Goal: Transaction & Acquisition: Purchase product/service

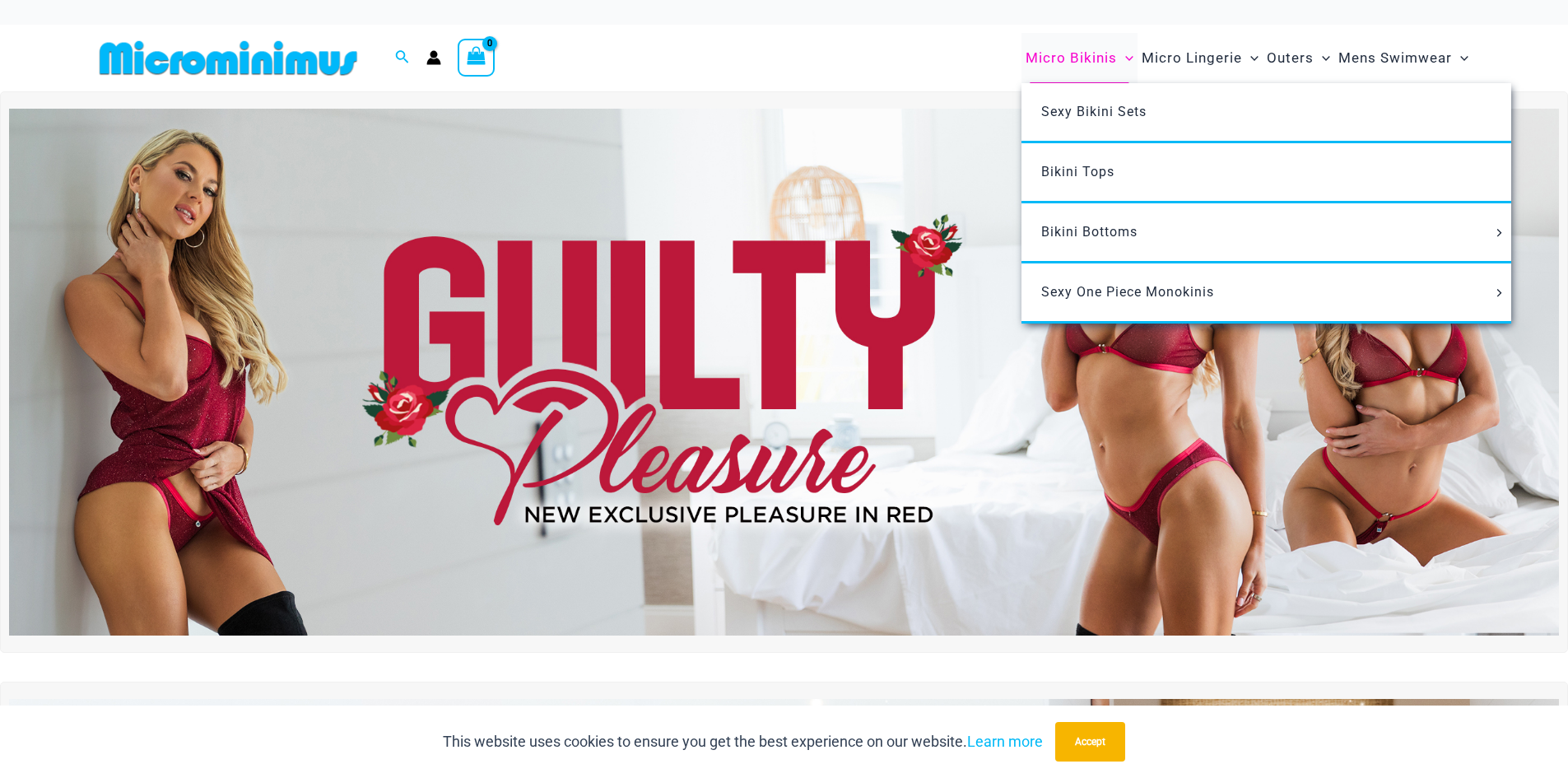
click at [1052, 60] on span "Micro Bikinis" at bounding box center [1071, 58] width 91 height 42
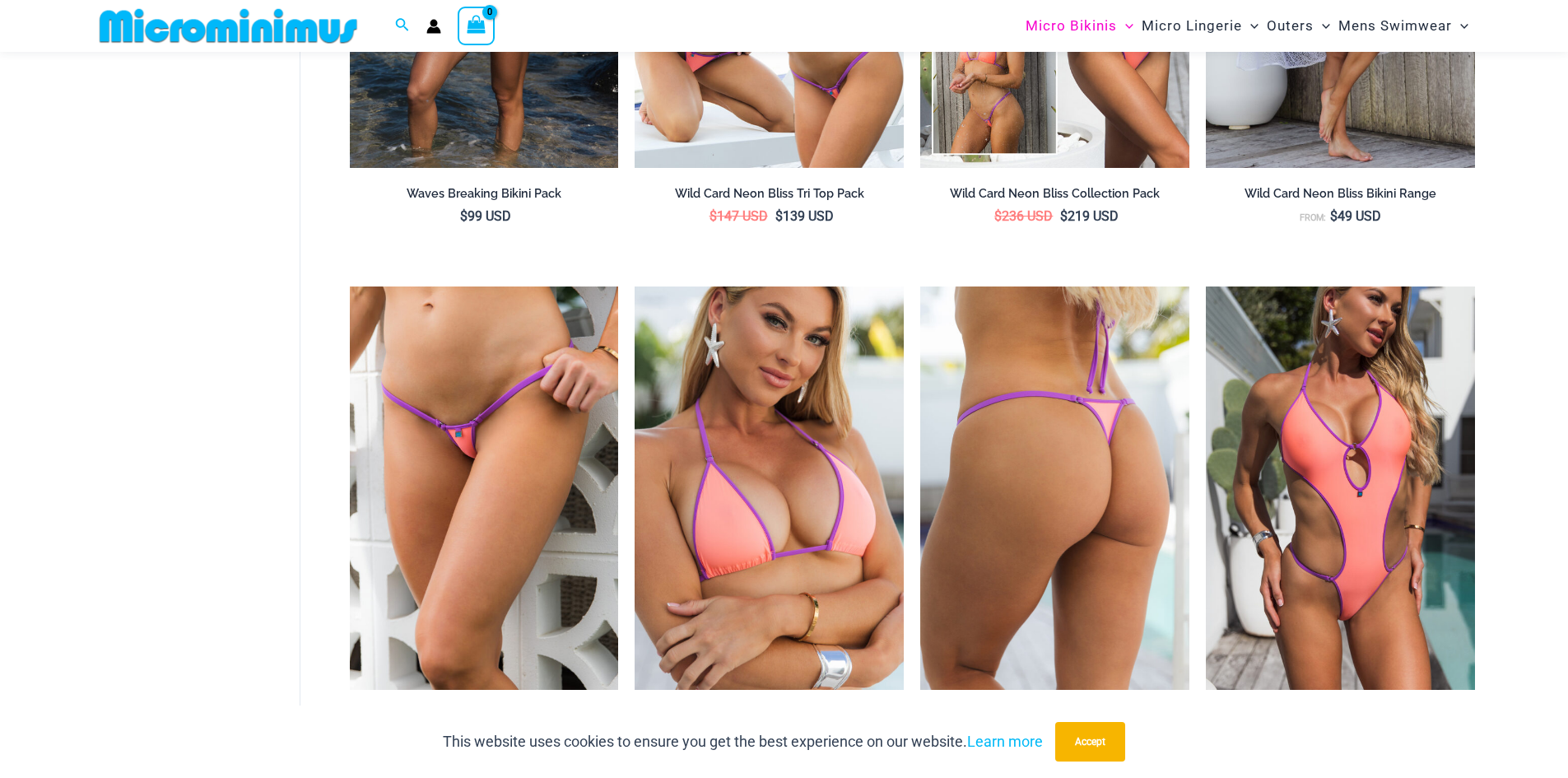
scroll to position [895, 0]
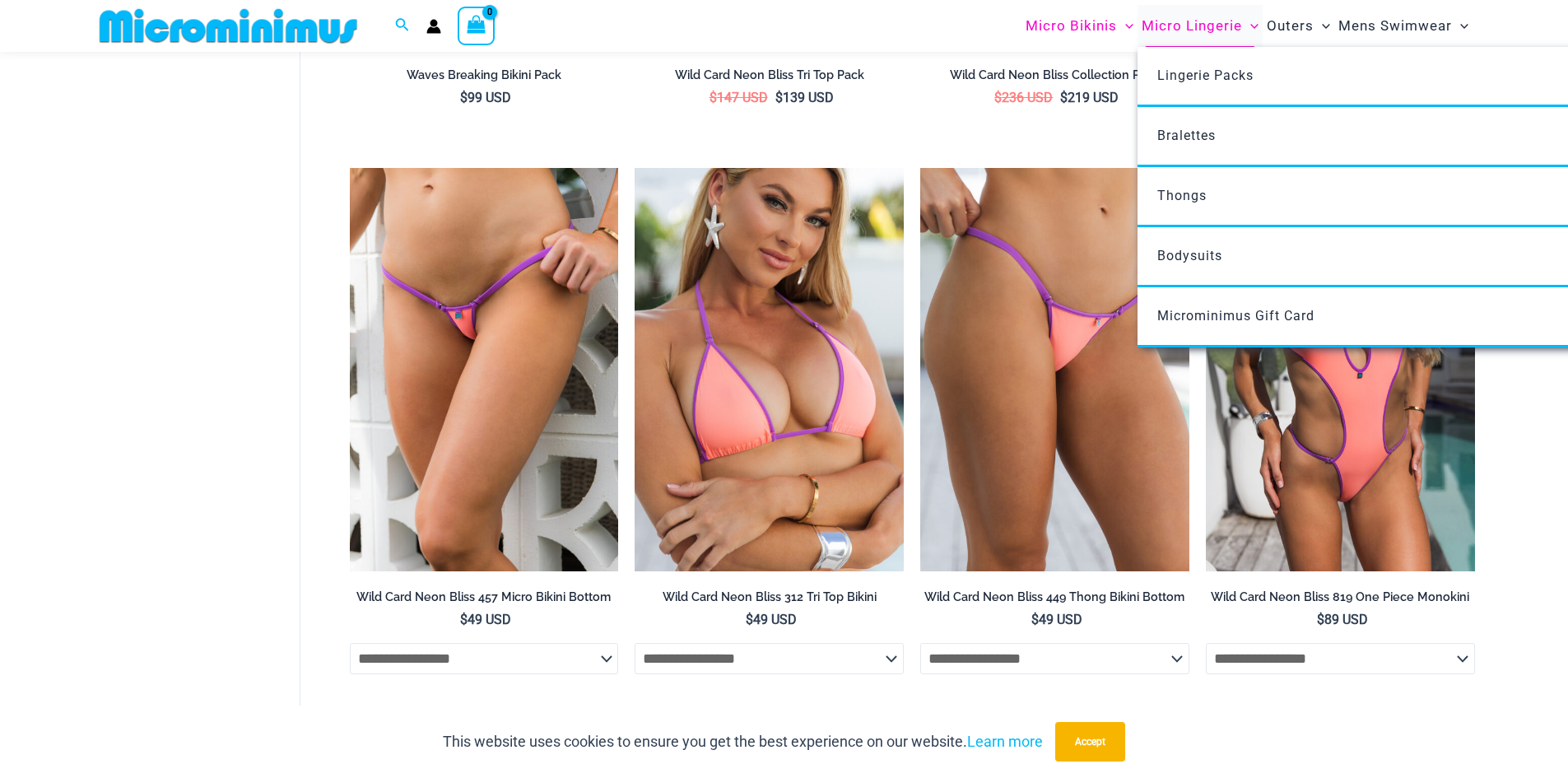
click at [1193, 20] on span "Micro Lingerie" at bounding box center [1192, 26] width 101 height 42
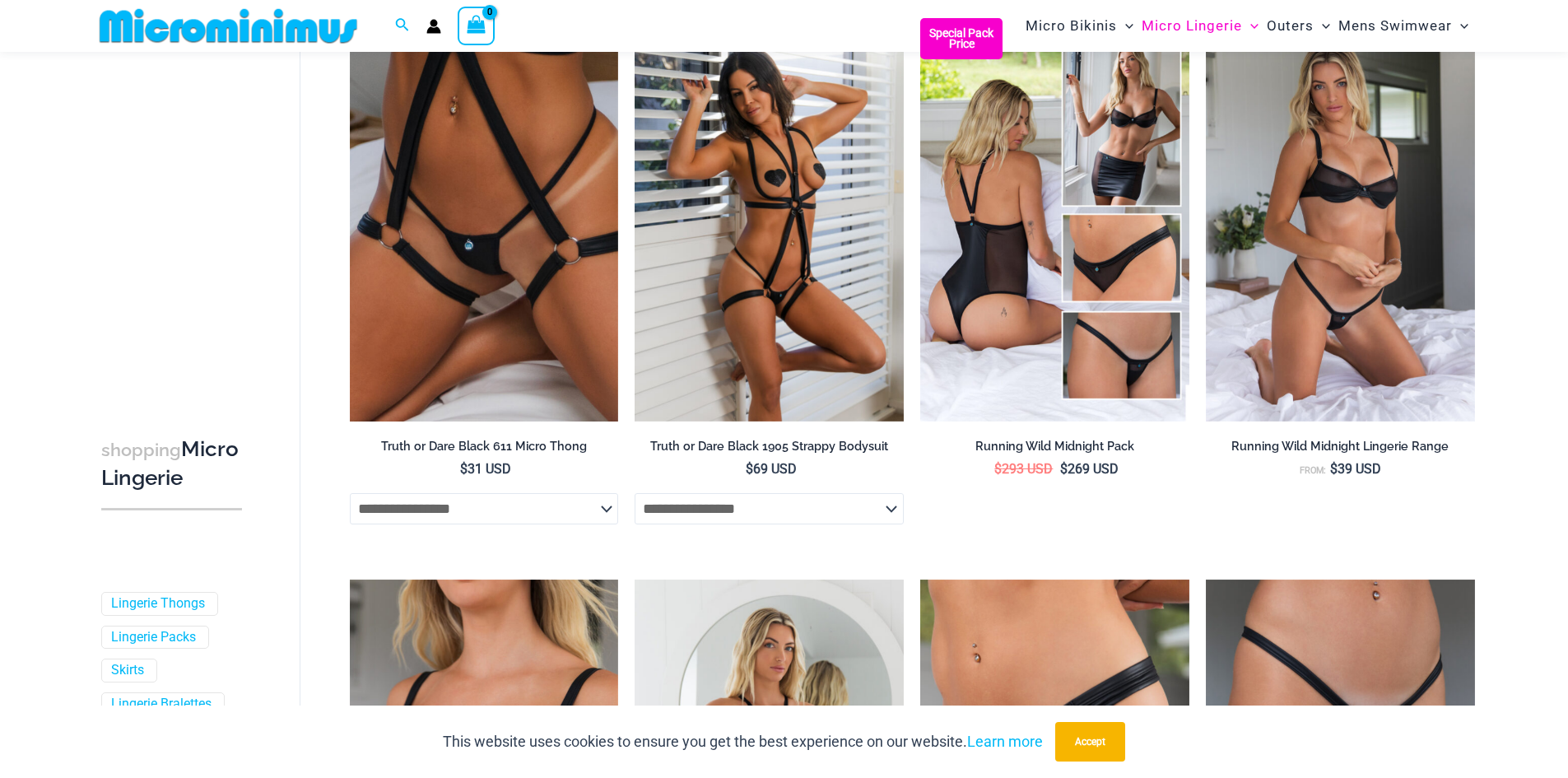
scroll to position [1798, 0]
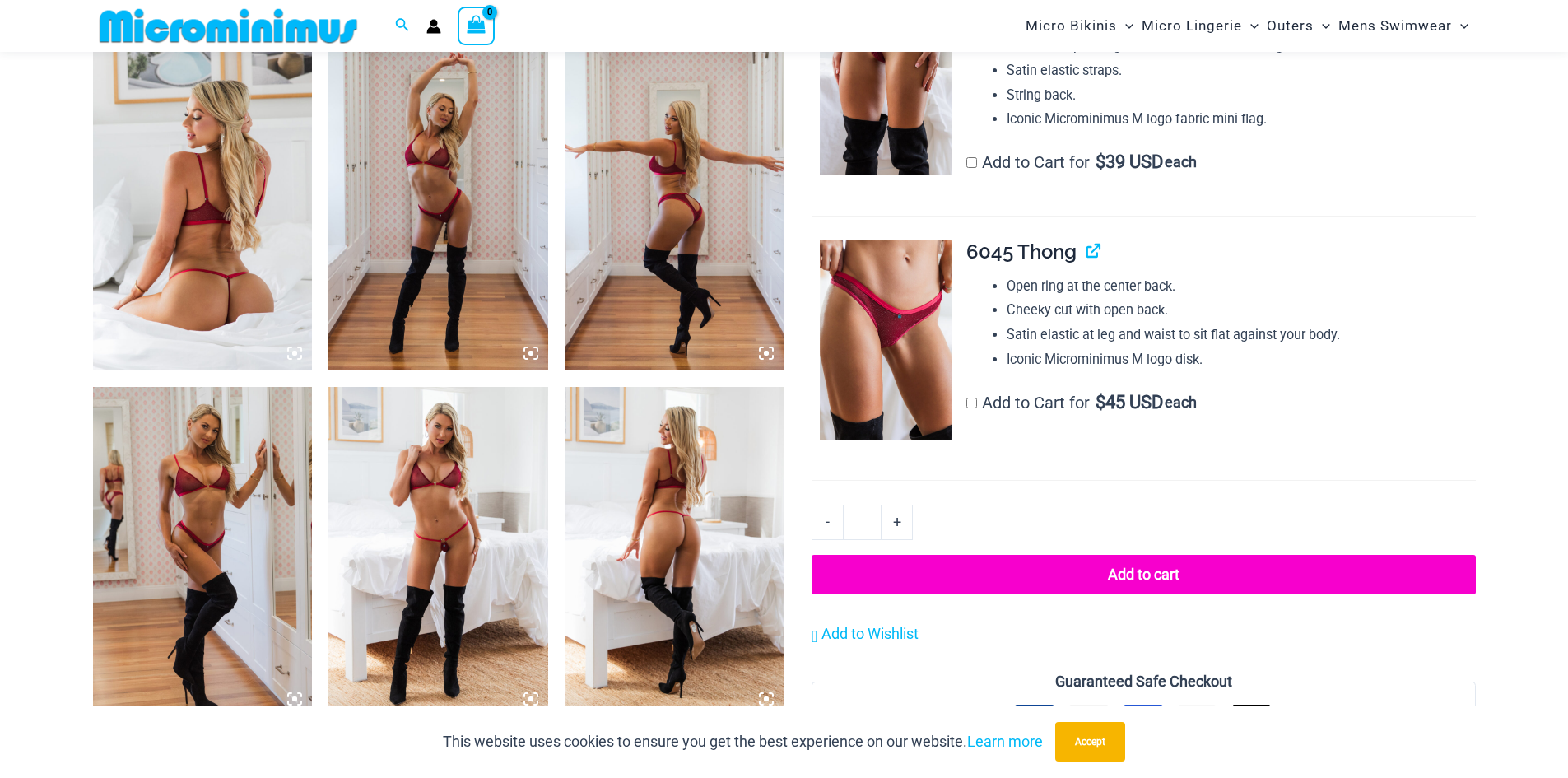
scroll to position [1138, 0]
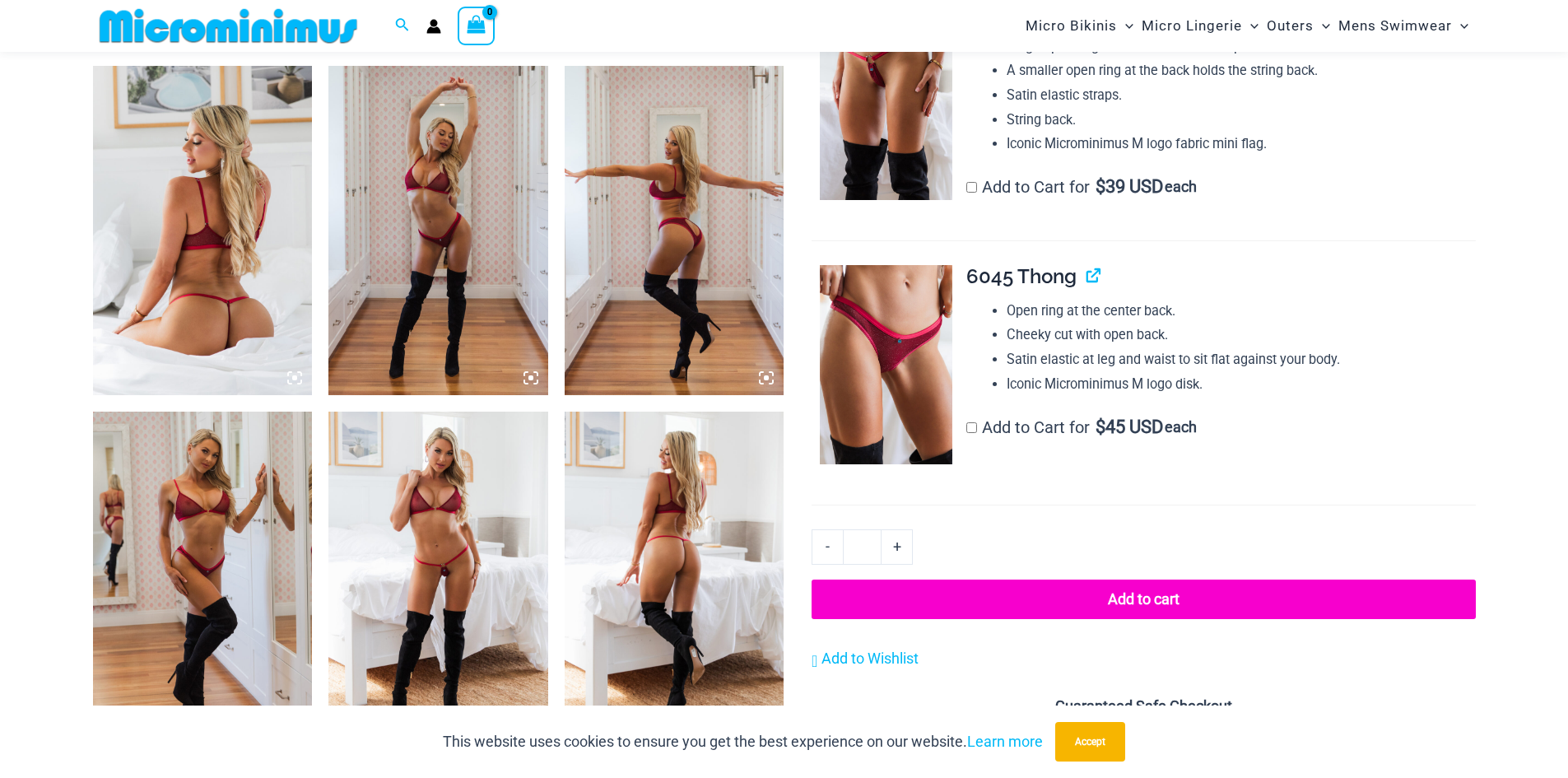
click at [257, 181] on img at bounding box center [203, 231] width 220 height 329
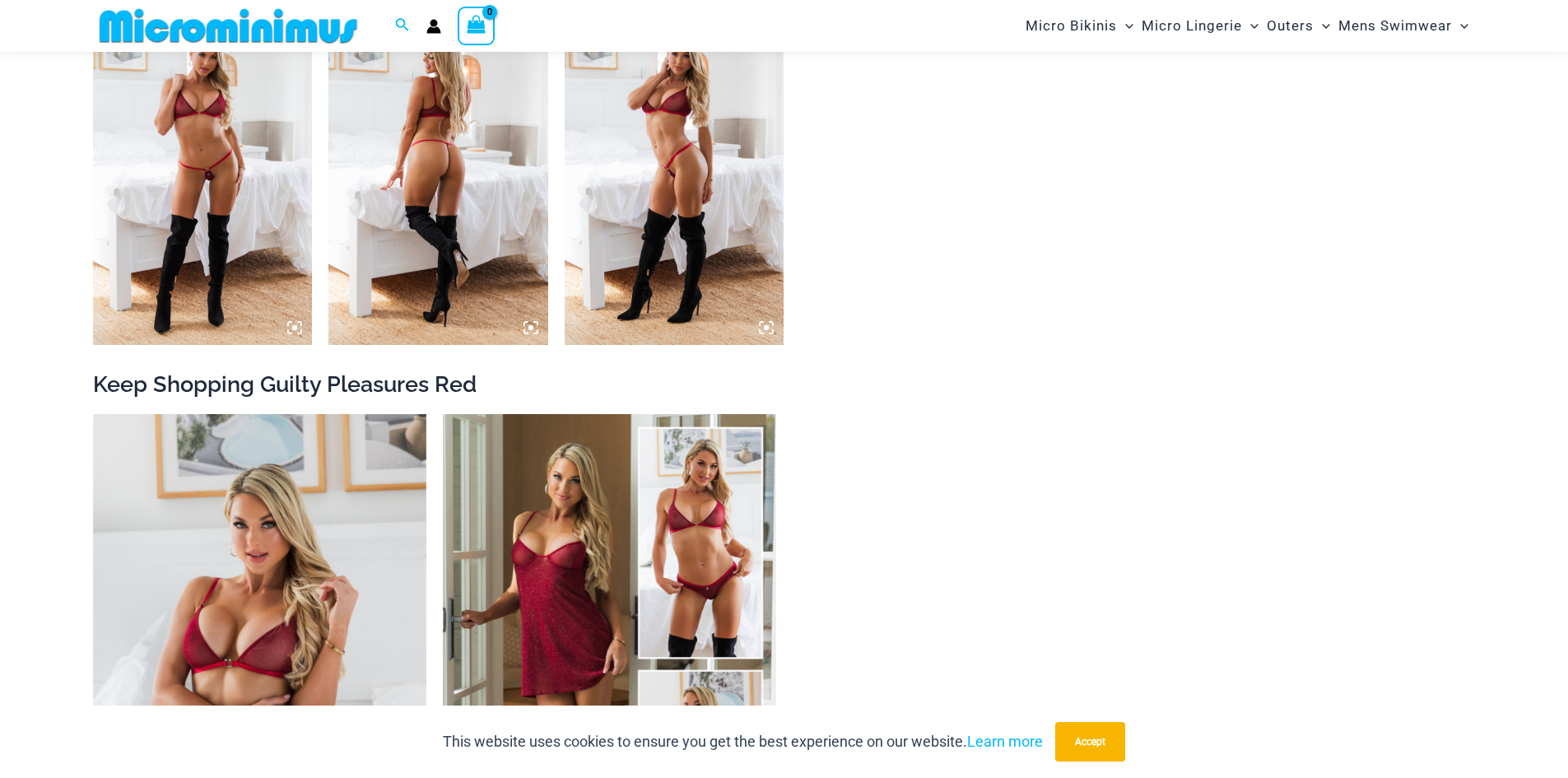
scroll to position [1715, 0]
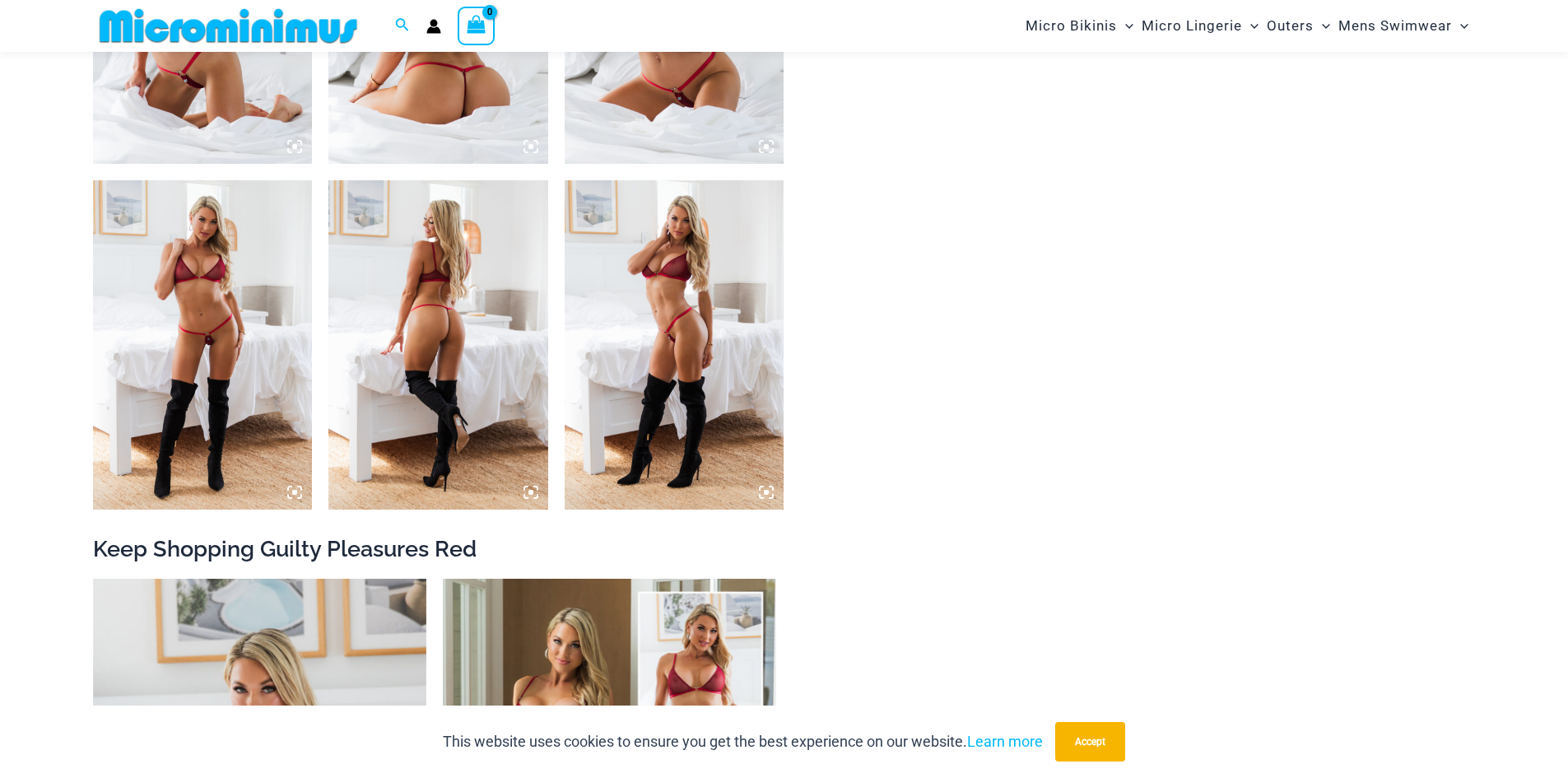
click at [273, 25] on img at bounding box center [228, 26] width 271 height 37
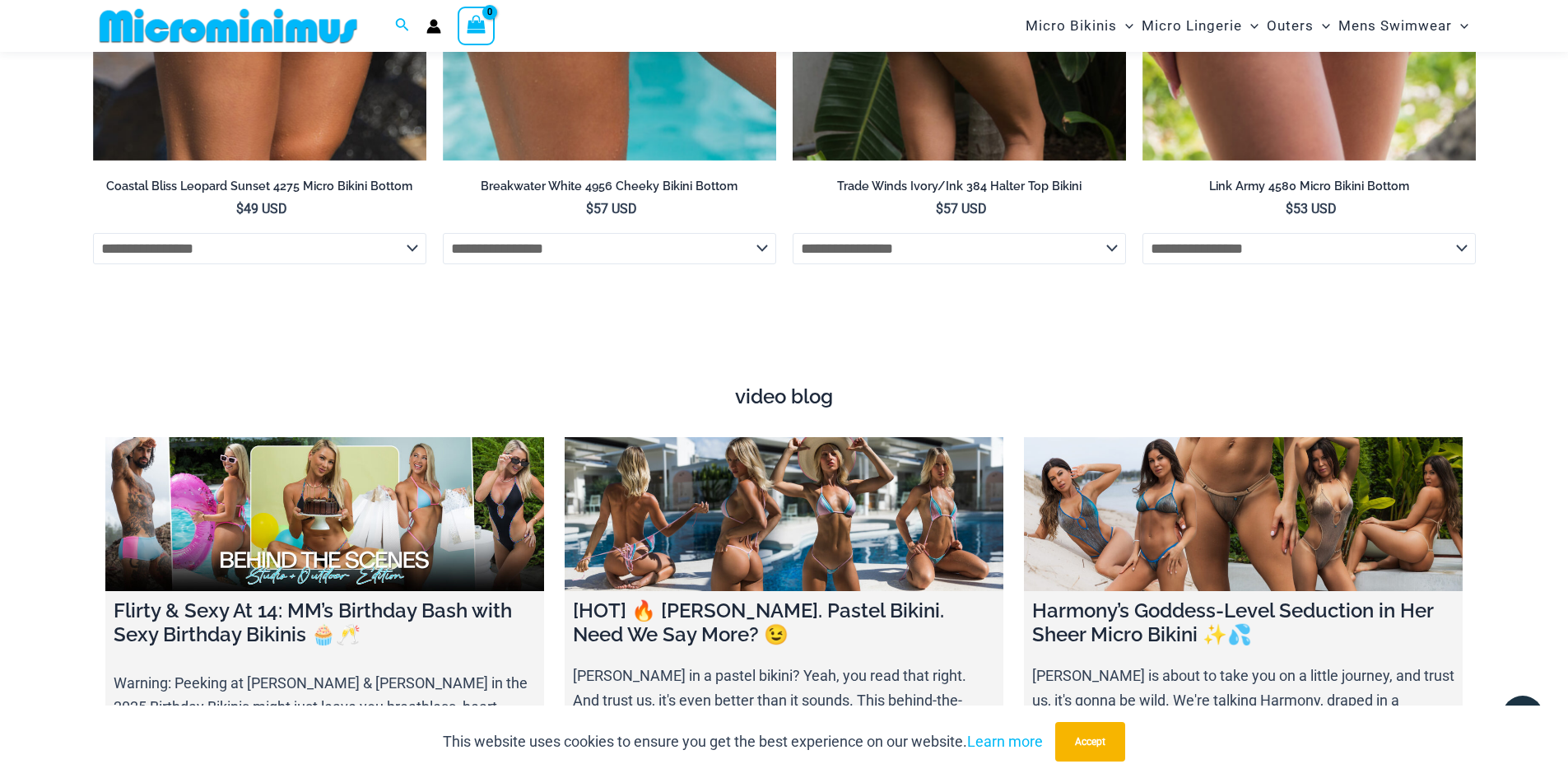
scroll to position [6207, 0]
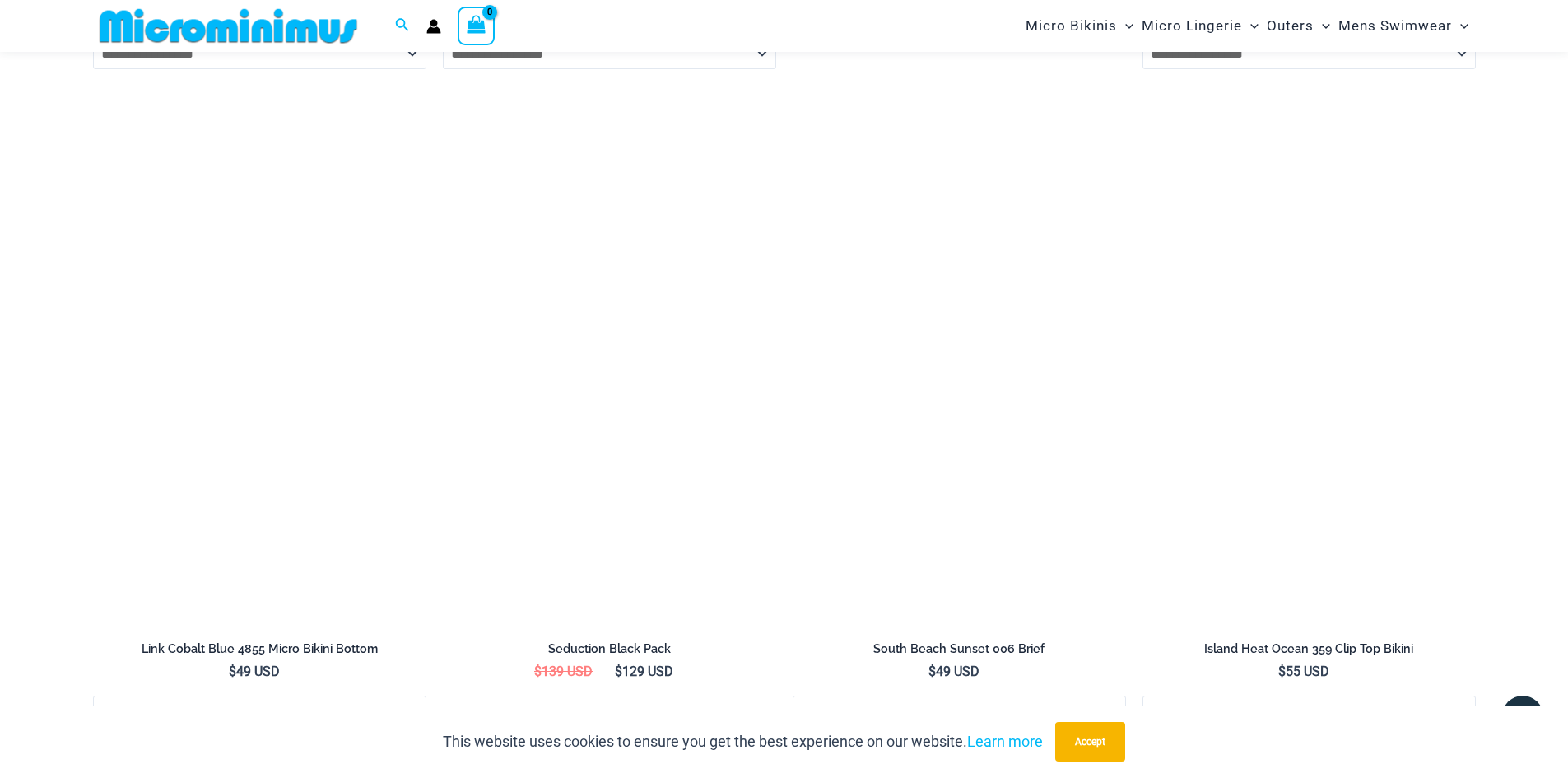
scroll to position [3773, 0]
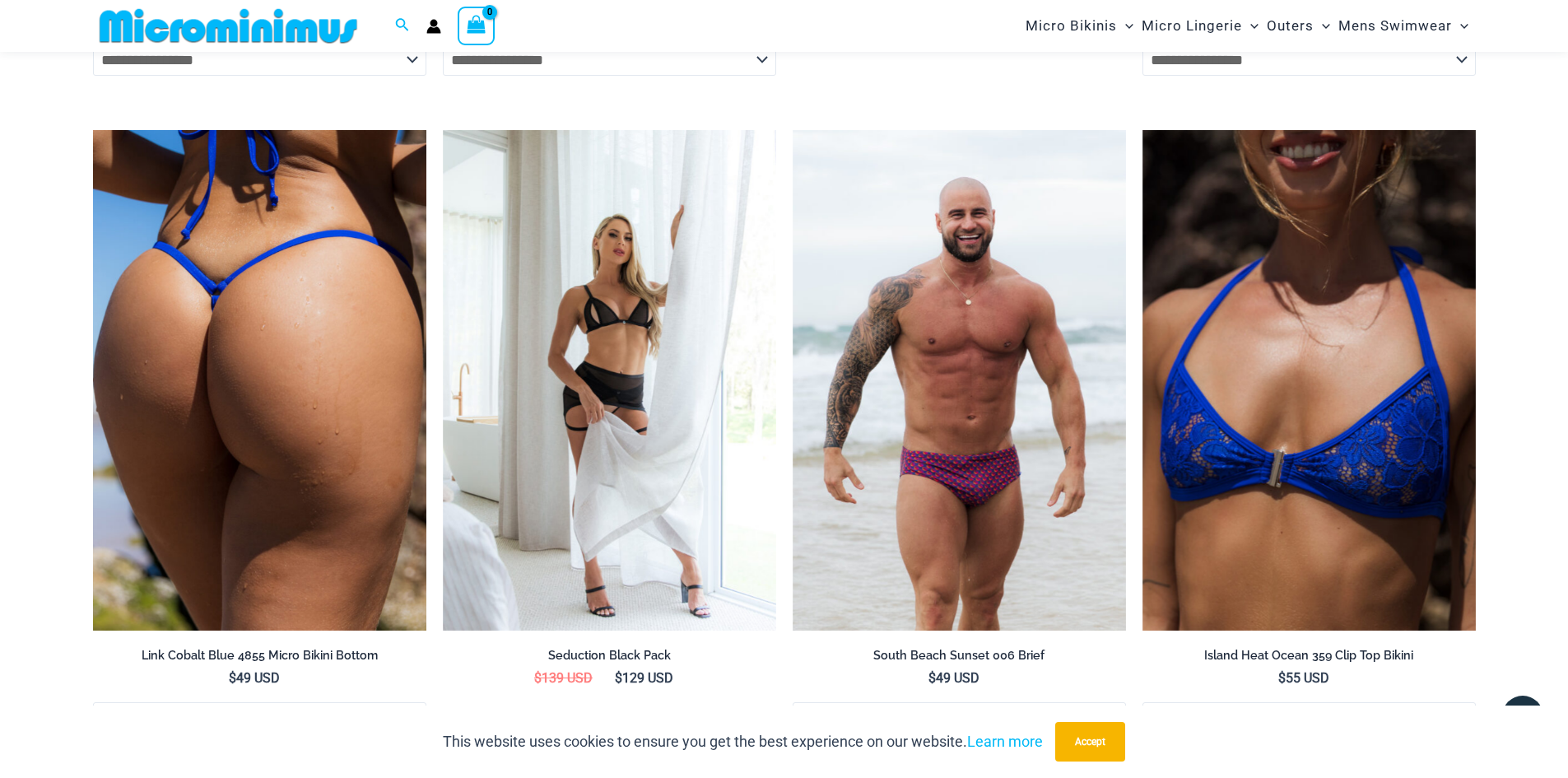
drag, startPoint x: 314, startPoint y: 264, endPoint x: 270, endPoint y: 252, distance: 45.6
click at [270, 252] on img at bounding box center [260, 380] width 334 height 501
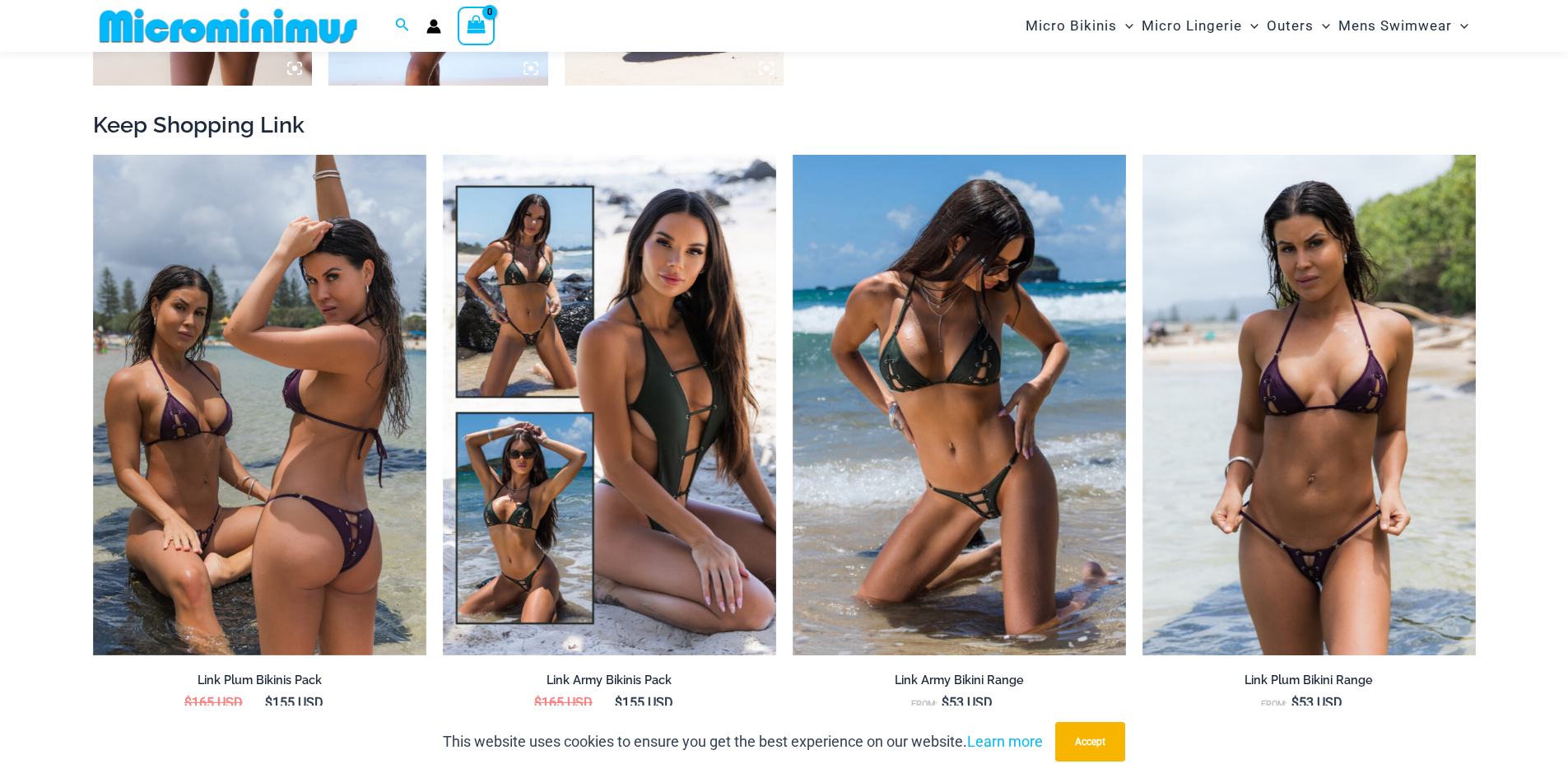
scroll to position [1797, 0]
